Goal: Information Seeking & Learning: Learn about a topic

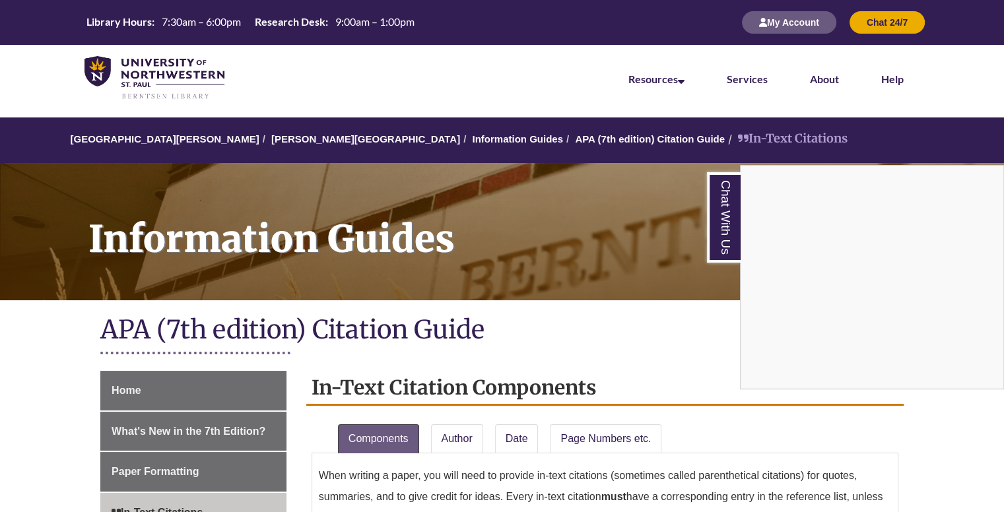
click at [393, 140] on div "Chat With Us" at bounding box center [502, 256] width 1004 height 512
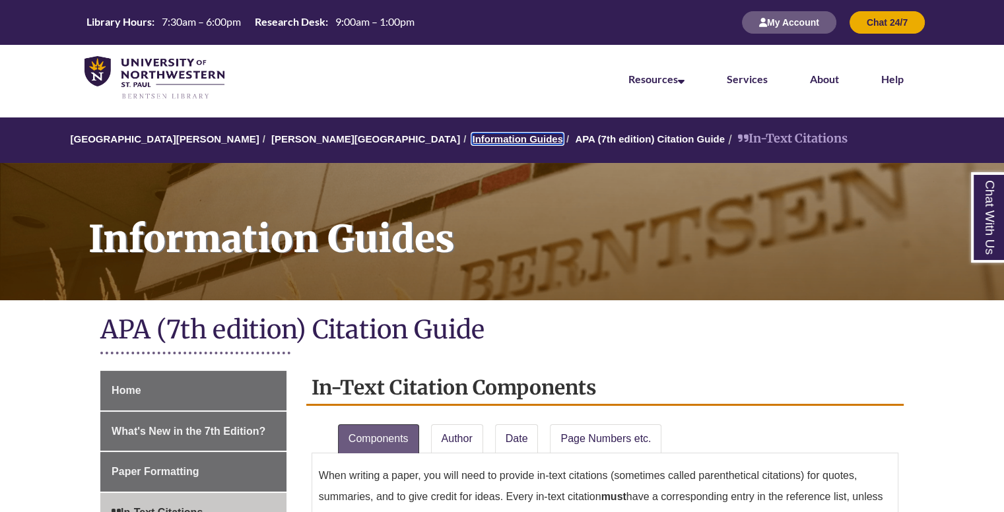
click at [472, 140] on link "Information Guides" at bounding box center [517, 138] width 91 height 11
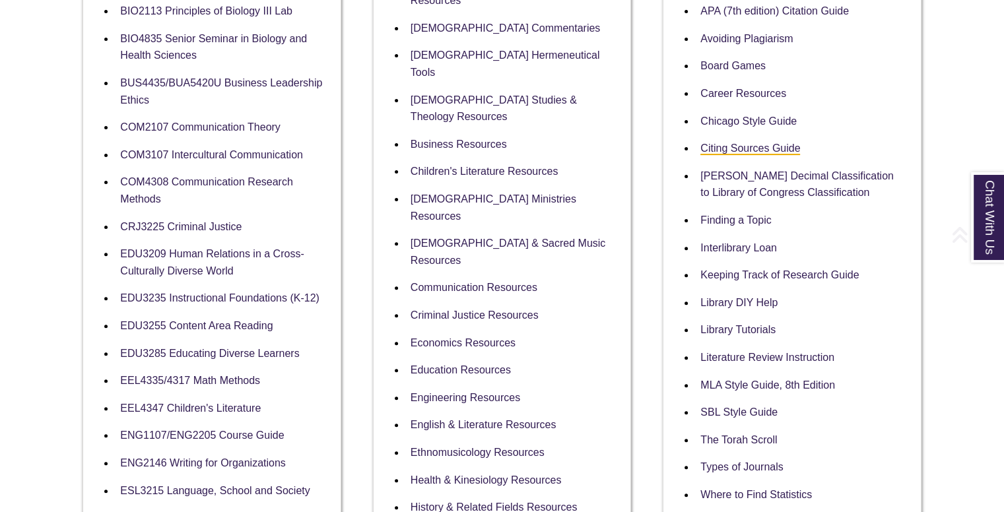
scroll to position [396, 0]
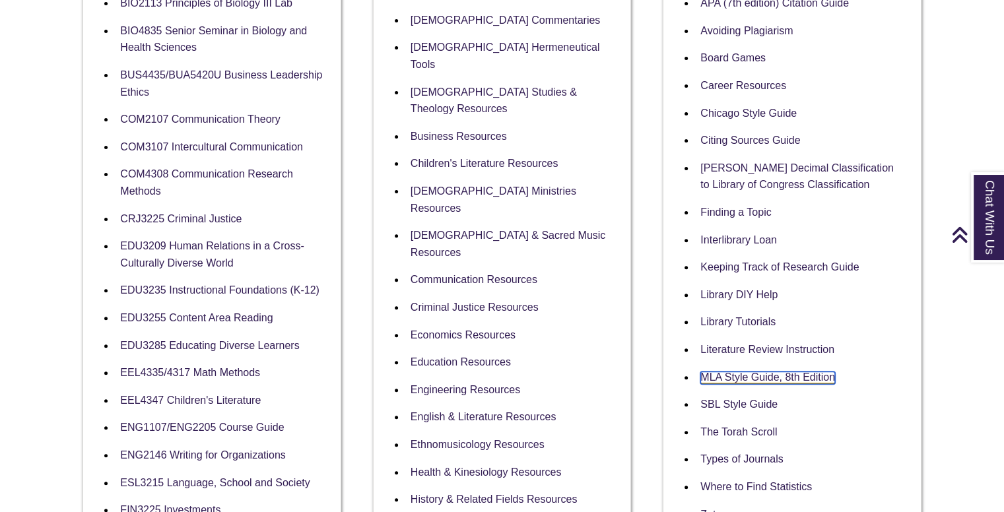
click at [718, 378] on link "MLA Style Guide, 8th Edition" at bounding box center [768, 378] width 135 height 13
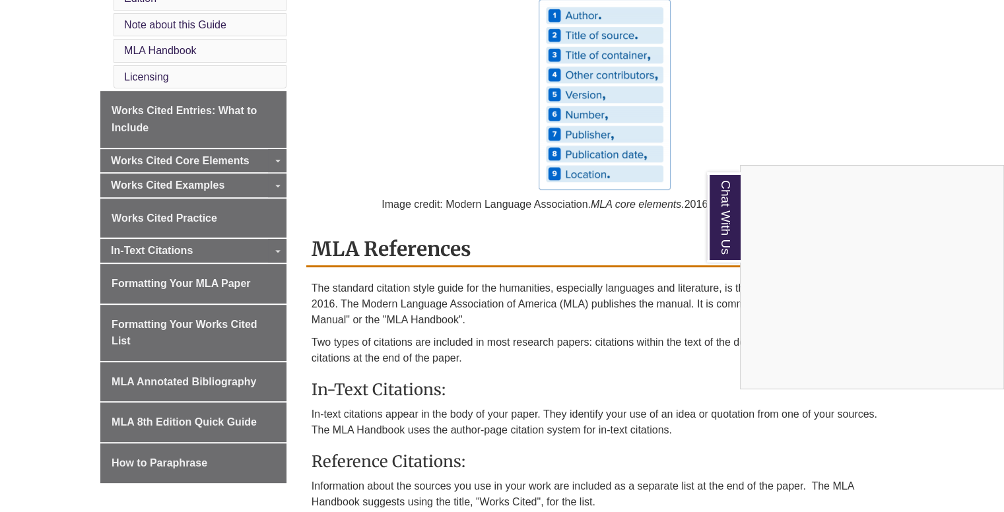
scroll to position [528, 0]
